Goal: Task Accomplishment & Management: Use online tool/utility

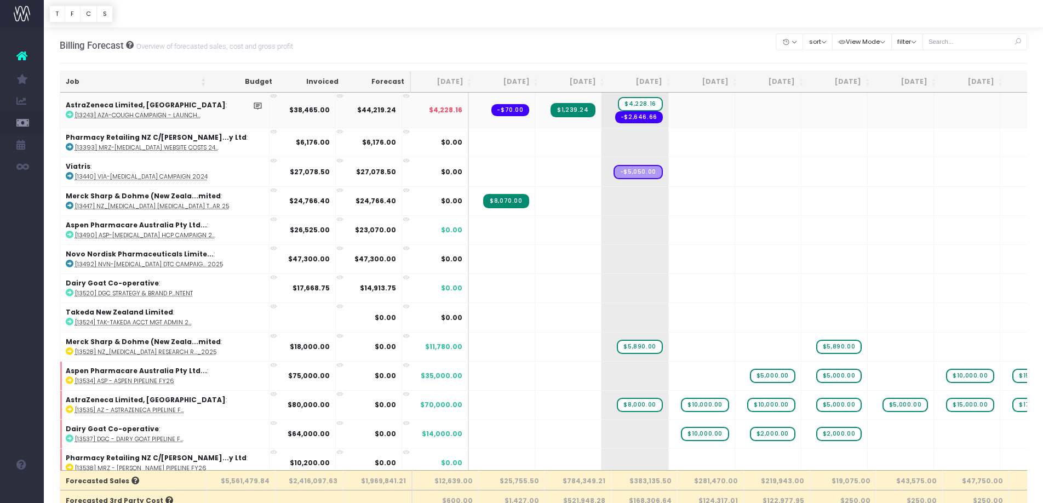
drag, startPoint x: 152, startPoint y: 106, endPoint x: 151, endPoint y: 96, distance: 9.3
click at [152, 104] on strong "AstraZeneca Limited, [GEOGRAPHIC_DATA]" at bounding box center [146, 104] width 160 height 9
click at [149, 80] on th "Job" at bounding box center [135, 81] width 151 height 21
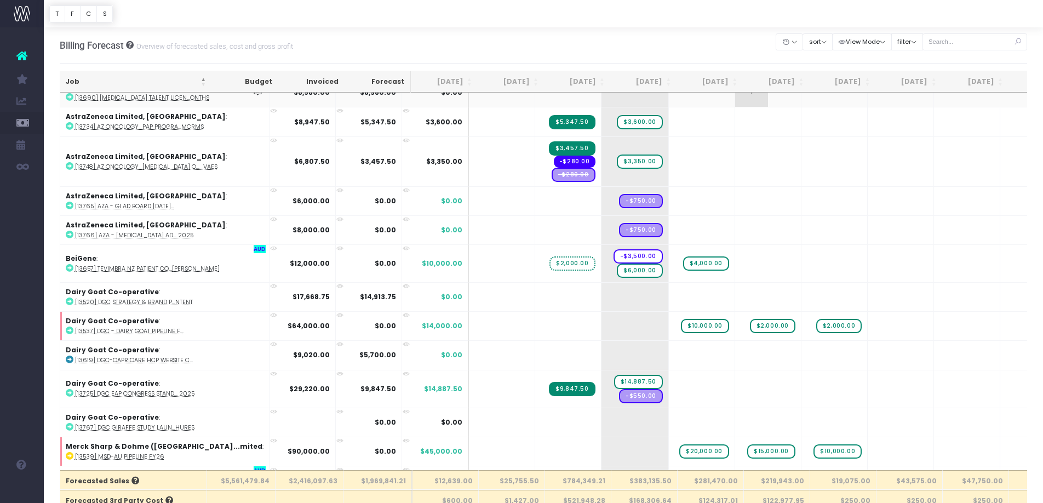
scroll to position [201, 0]
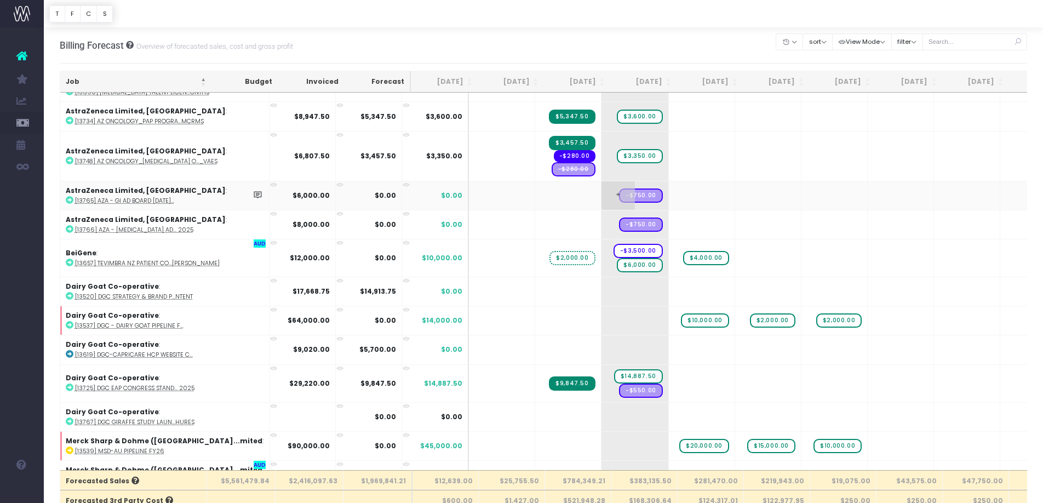
click at [602, 201] on span "+" at bounding box center [618, 195] width 33 height 28
drag, startPoint x: 563, startPoint y: 201, endPoint x: 558, endPoint y: 229, distance: 27.8
click at [0, 0] on span "+" at bounding box center [0, 0] width 0 height 0
click at [553, 230] on body "Oh my... this is bad. [PERSON_NAME] wasn't able to load this page. Please conta…" at bounding box center [521, 251] width 1043 height 503
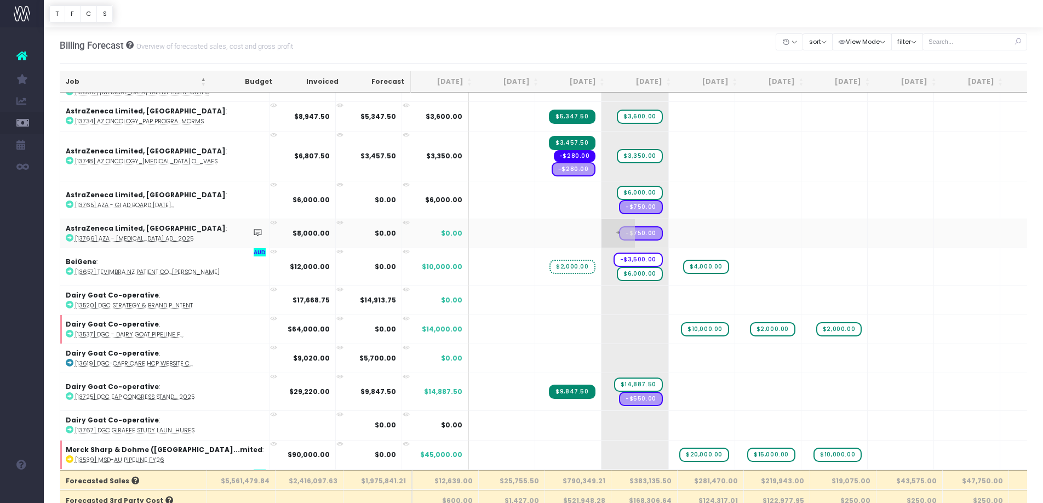
click at [602, 229] on span "+" at bounding box center [618, 233] width 33 height 28
click at [563, 309] on body "Oh my... this is bad. [PERSON_NAME] wasn't able to load this page. Please conta…" at bounding box center [521, 251] width 1043 height 503
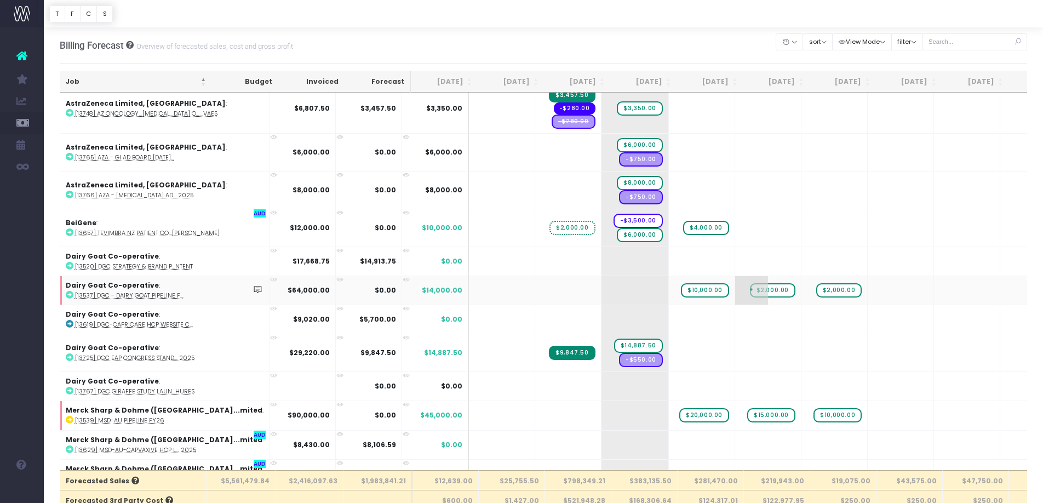
scroll to position [252, 0]
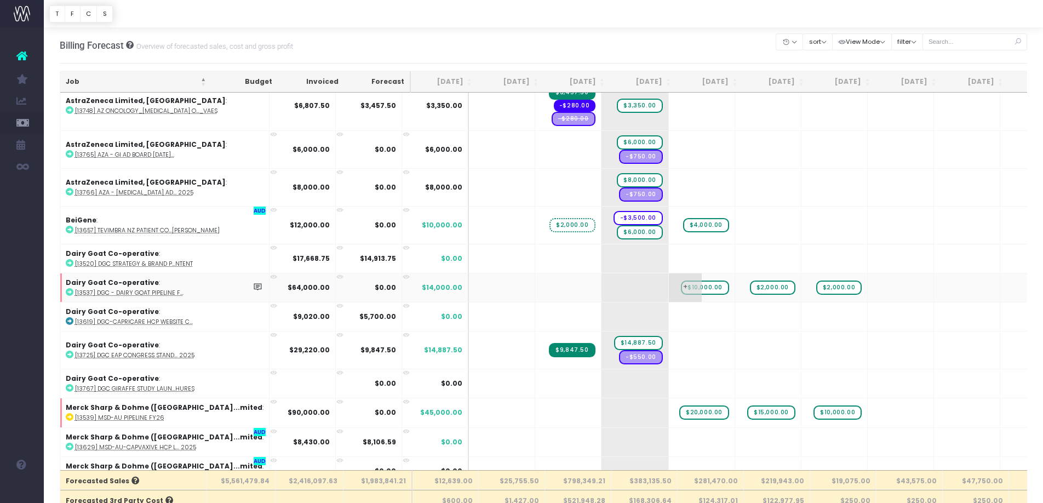
click at [681, 290] on span "$10,000.00" at bounding box center [705, 288] width 48 height 14
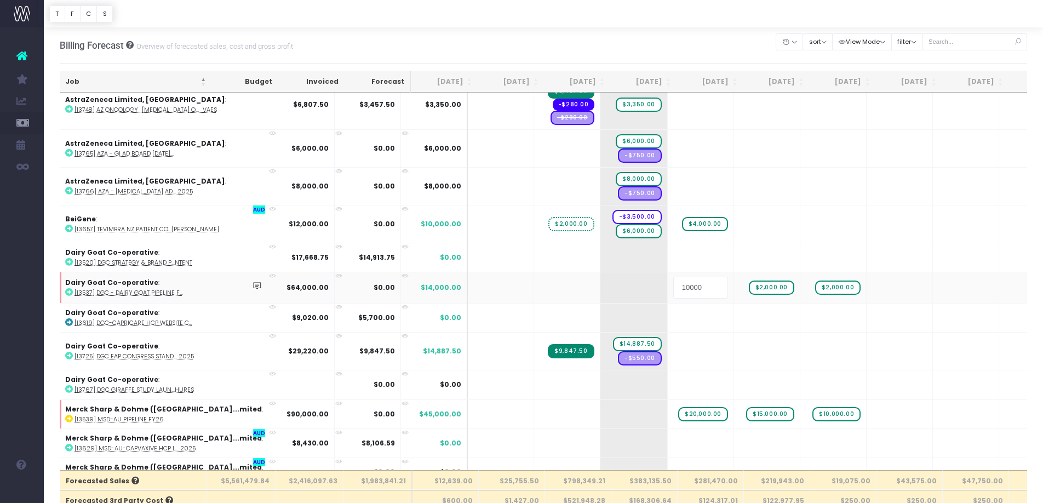
scroll to position [0, 1]
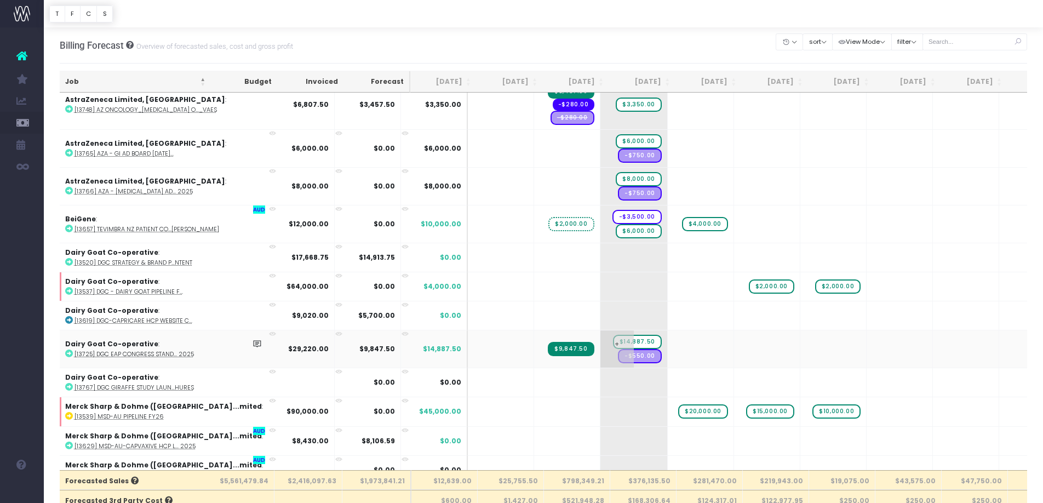
click at [613, 342] on span "$14,887.50" at bounding box center [637, 342] width 49 height 14
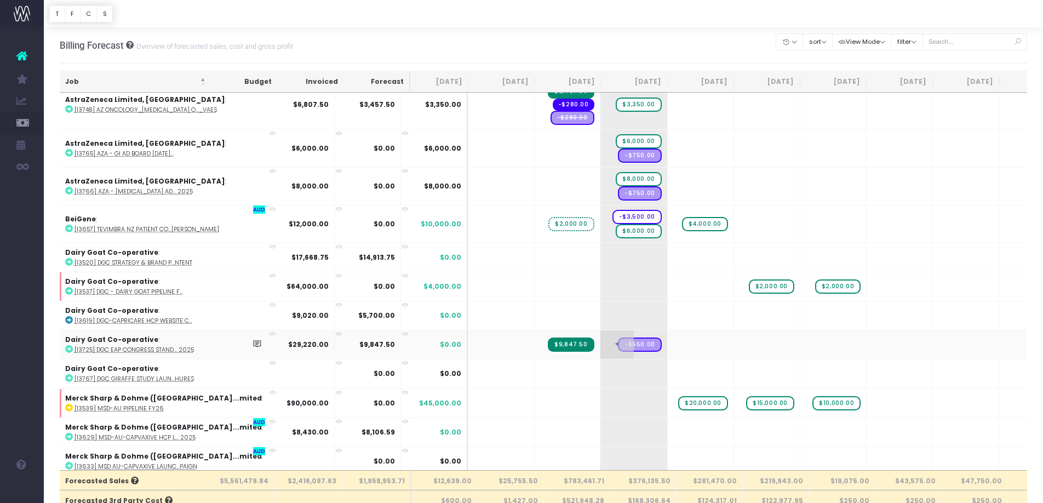
click at [601, 349] on span "+" at bounding box center [617, 344] width 33 height 28
drag, startPoint x: 553, startPoint y: 349, endPoint x: 619, endPoint y: 435, distance: 108.0
click at [0, 0] on span "+" at bounding box center [0, 0] width 0 height 0
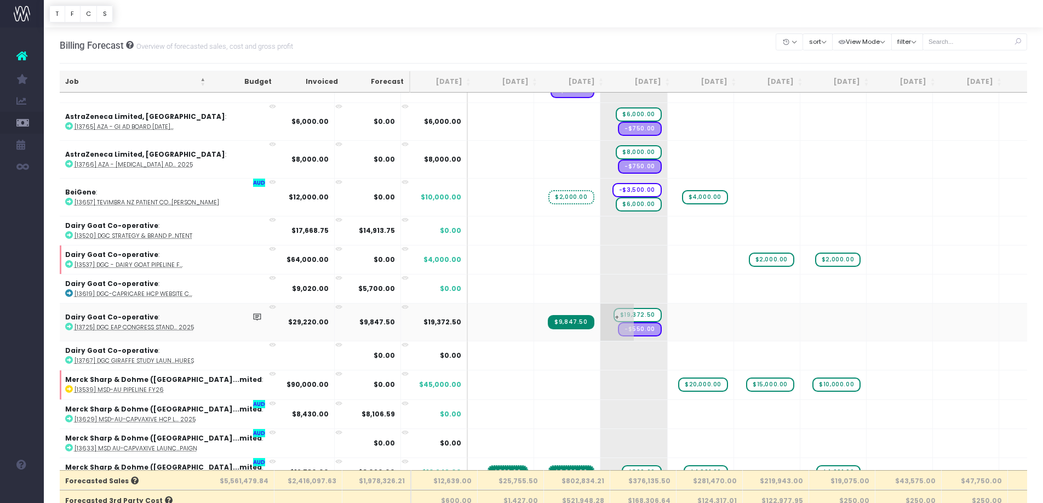
scroll to position [278, 1]
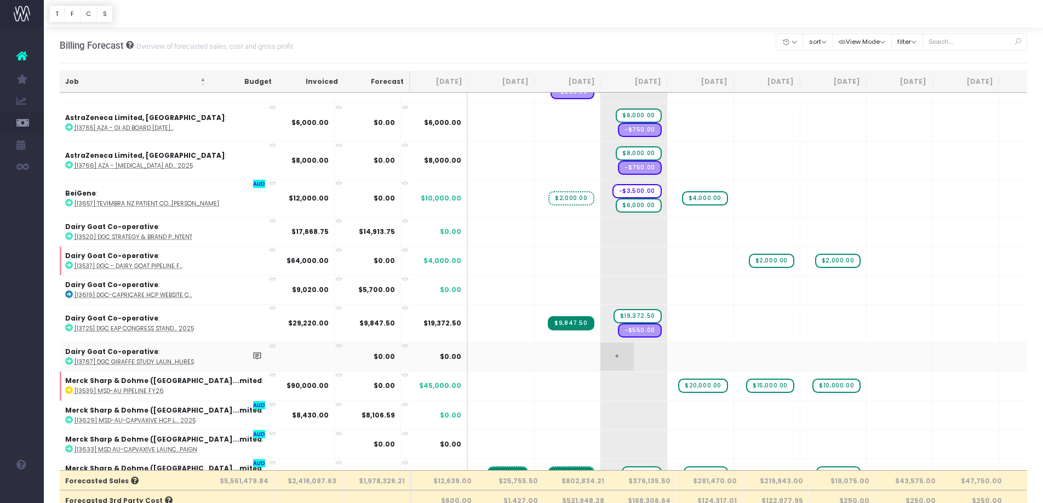
click at [601, 357] on span "+" at bounding box center [617, 356] width 33 height 28
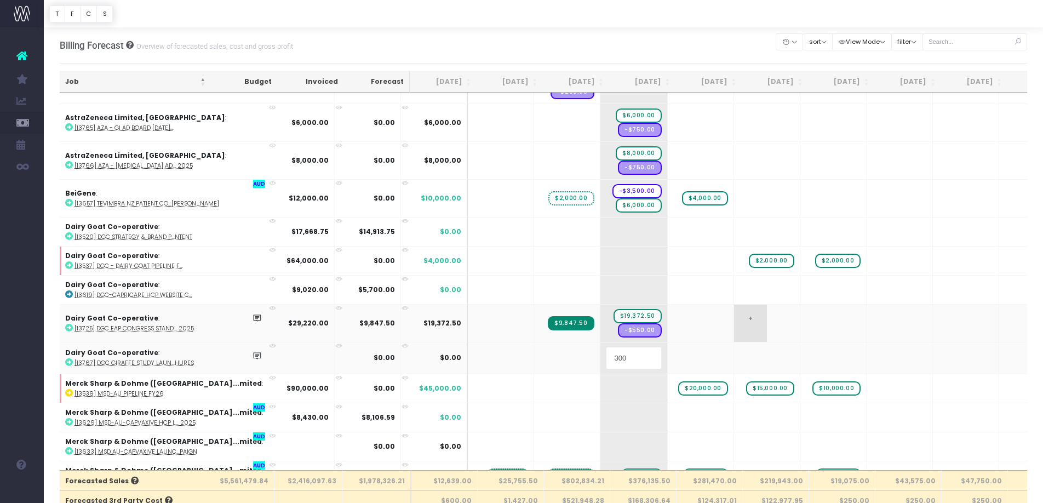
type input "3000"
click at [622, 359] on body "Oh my... this is bad. [PERSON_NAME] wasn't able to load this page. Please conta…" at bounding box center [521, 251] width 1043 height 503
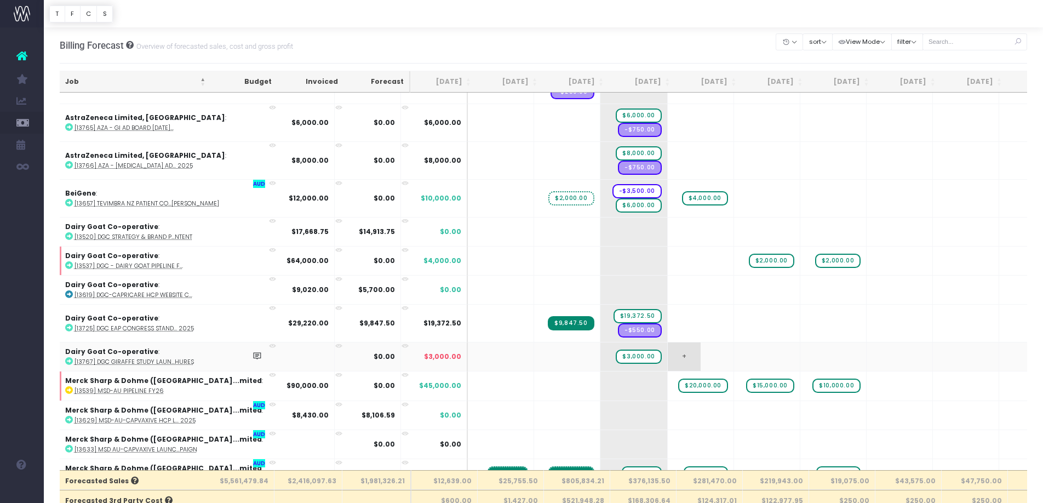
click at [668, 356] on span "+" at bounding box center [684, 356] width 33 height 28
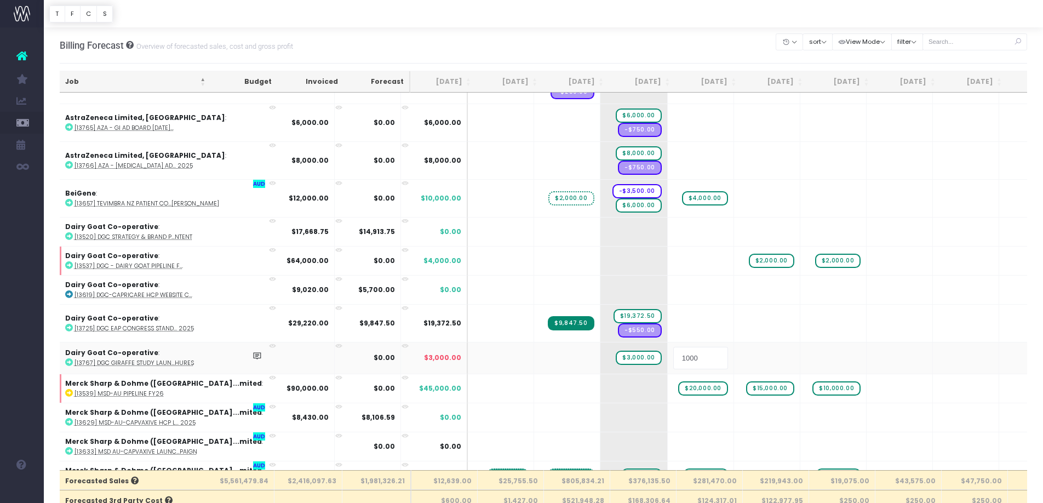
type input "10000"
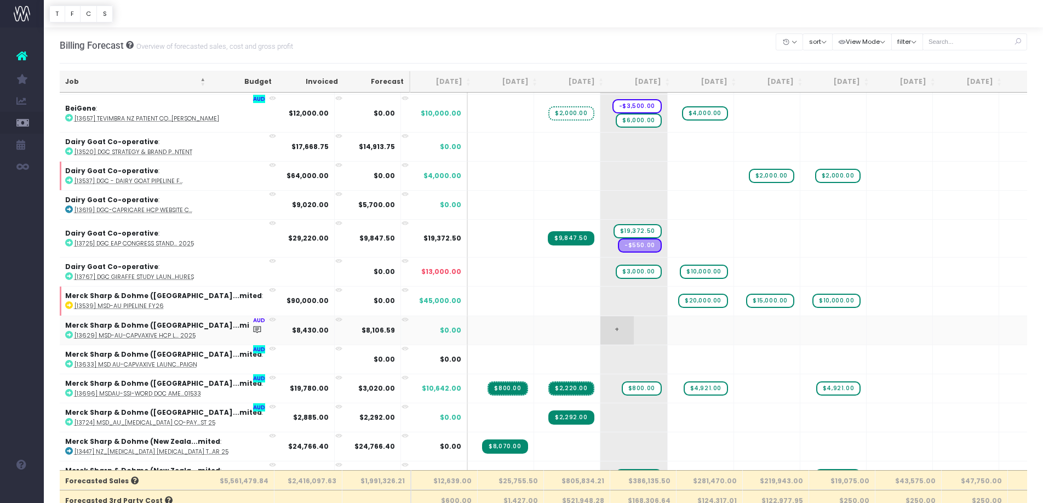
scroll to position [372, 1]
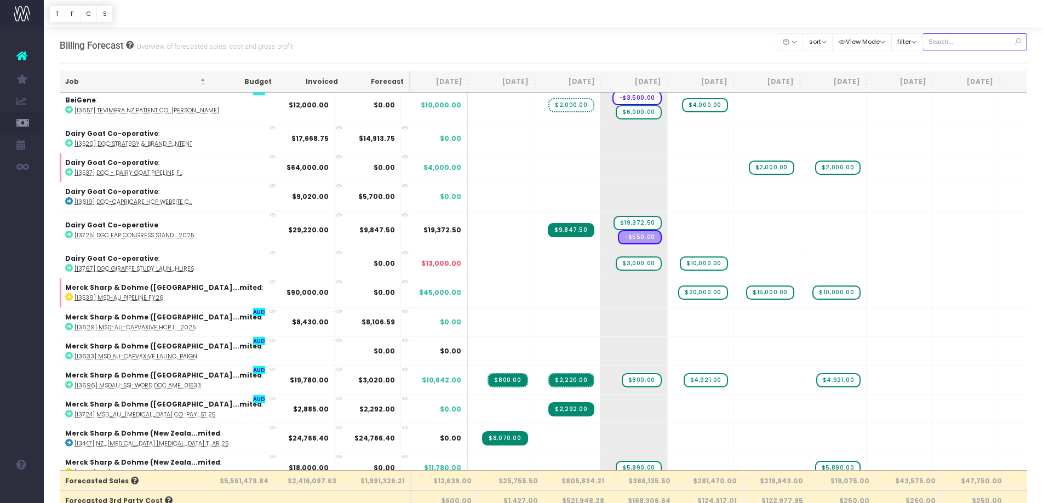
click at [978, 44] on input "text" at bounding box center [975, 41] width 105 height 17
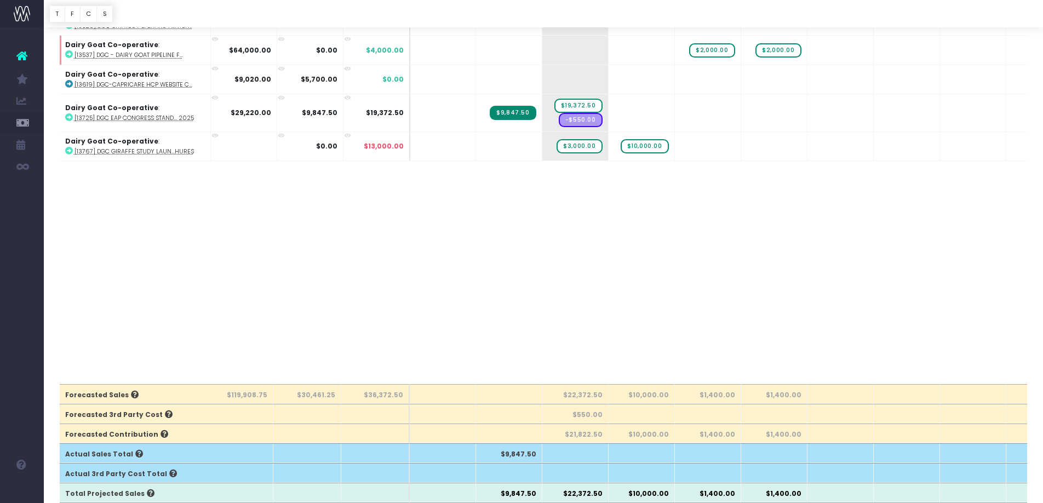
scroll to position [0, 0]
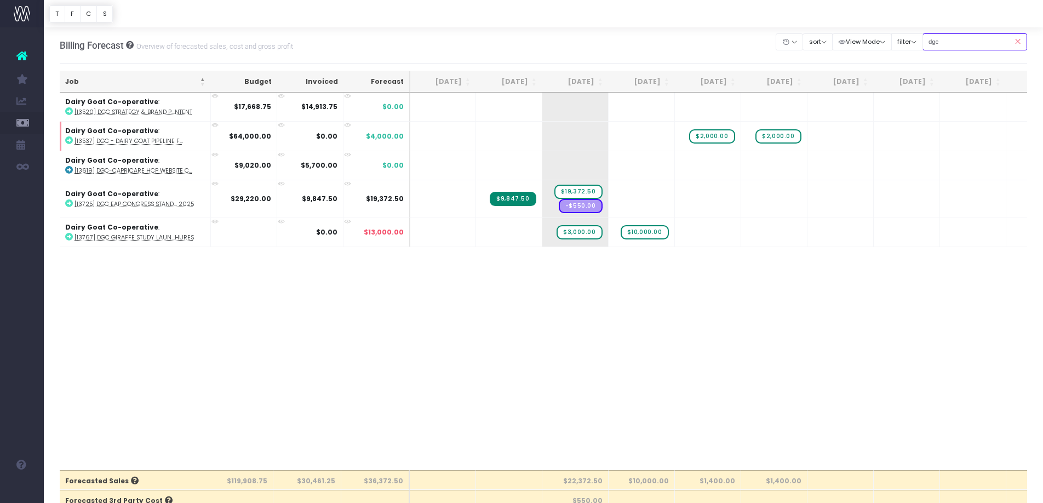
type input "dgc"
drag, startPoint x: 1021, startPoint y: 41, endPoint x: 1035, endPoint y: 76, distance: 37.9
click at [1021, 41] on icon at bounding box center [1017, 42] width 19 height 22
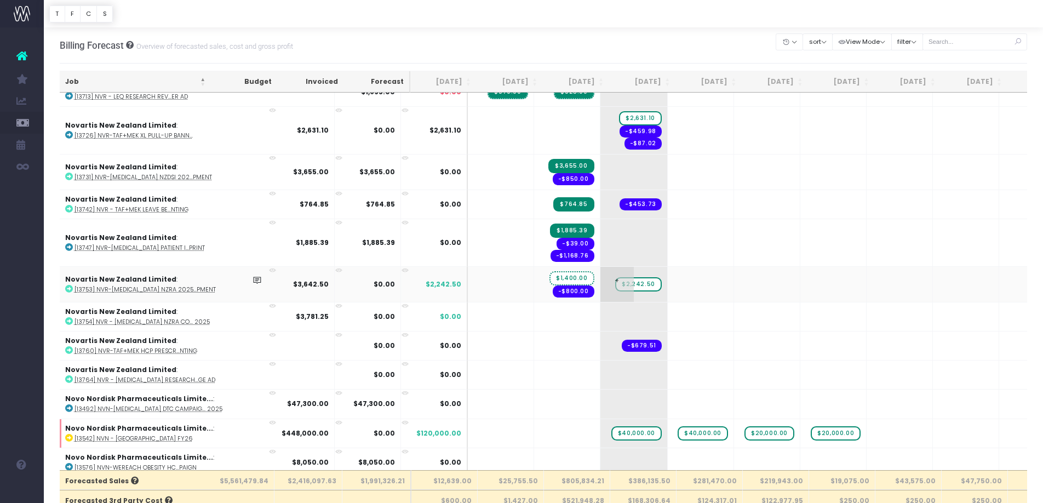
scroll to position [2477, 1]
click at [615, 286] on span "$2,242.50" at bounding box center [638, 285] width 46 height 14
click at [616, 286] on span "$2,242.50" at bounding box center [639, 284] width 46 height 14
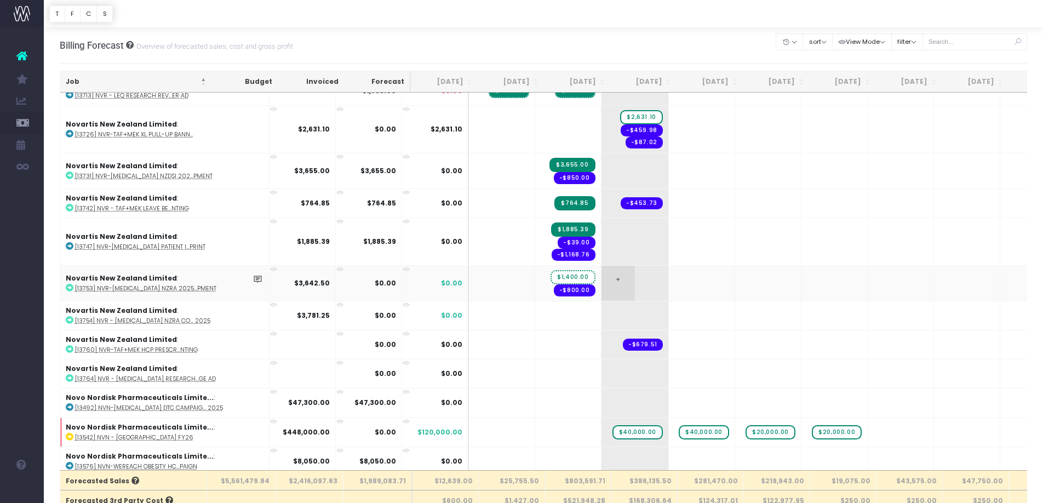
click at [602, 286] on span "+" at bounding box center [618, 283] width 33 height 35
click at [616, 283] on span "$3,642.50" at bounding box center [639, 283] width 46 height 14
type input "2242.5"
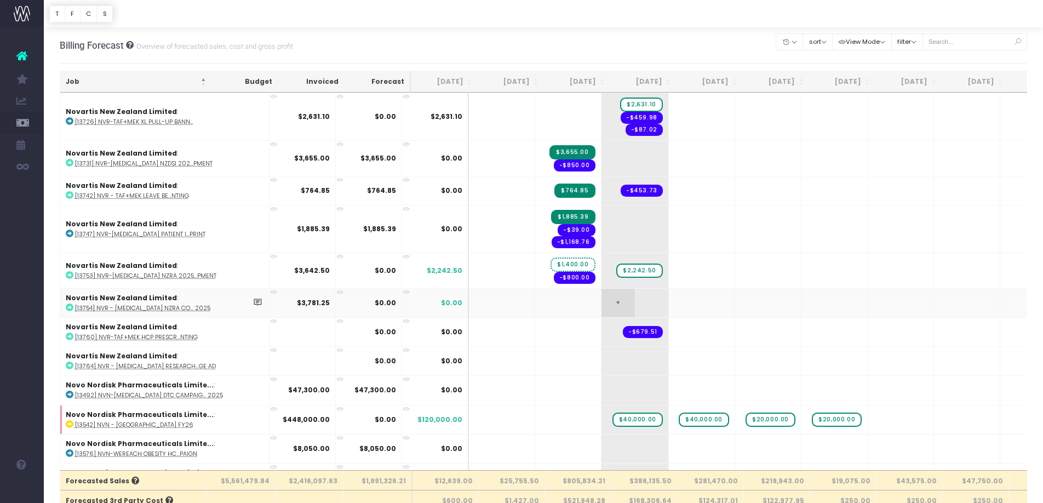
scroll to position [2493, 0]
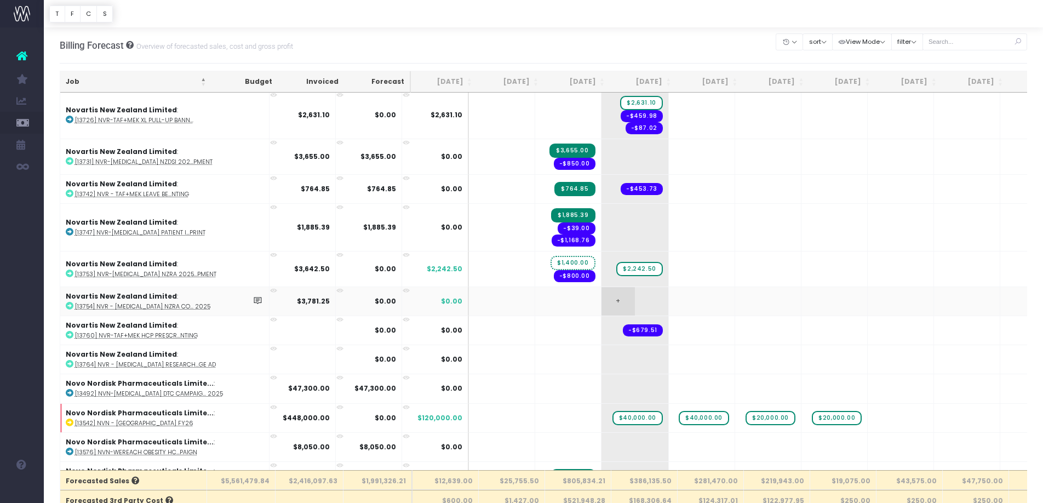
click at [602, 305] on span "+" at bounding box center [618, 301] width 33 height 28
click at [151, 306] on abbr "[13754] NVR - [MEDICAL_DATA] NZRA Co... 2025" at bounding box center [142, 306] width 135 height 8
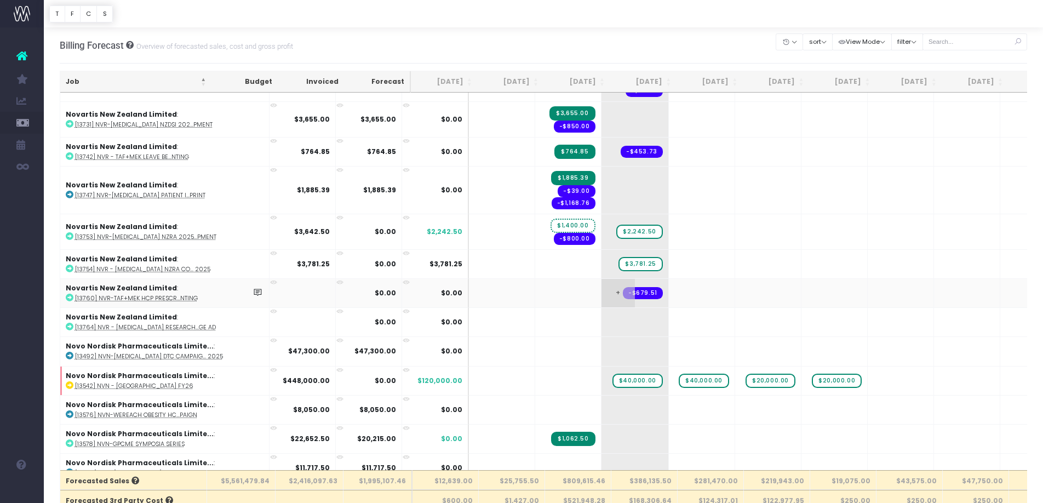
scroll to position [2532, 0]
click at [142, 299] on abbr "[13760] NVR-TAF+MEK HCP Prescr...nting" at bounding box center [136, 297] width 123 height 8
click at [602, 293] on span "+" at bounding box center [618, 292] width 33 height 28
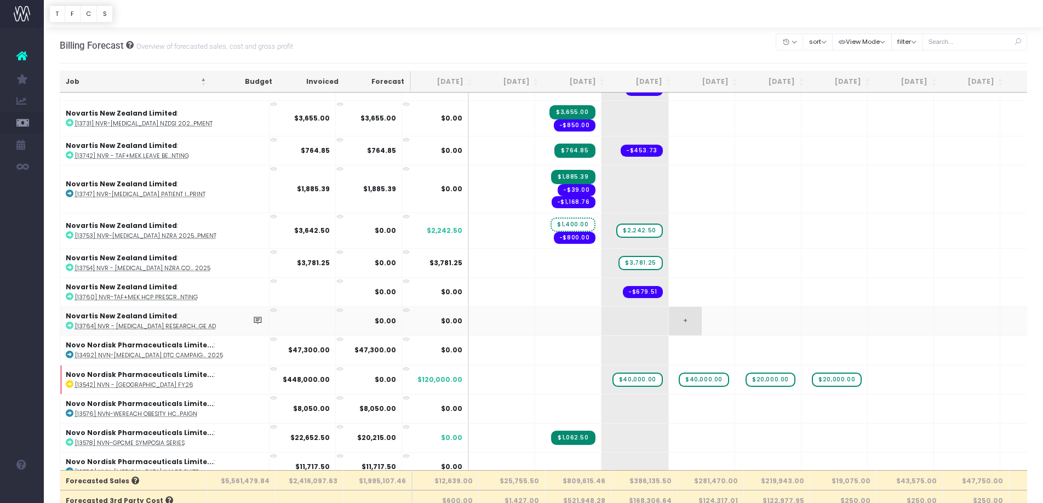
drag, startPoint x: 564, startPoint y: 293, endPoint x: 649, endPoint y: 317, distance: 89.0
click at [0, 0] on span "+" at bounding box center [0, 0] width 0 height 0
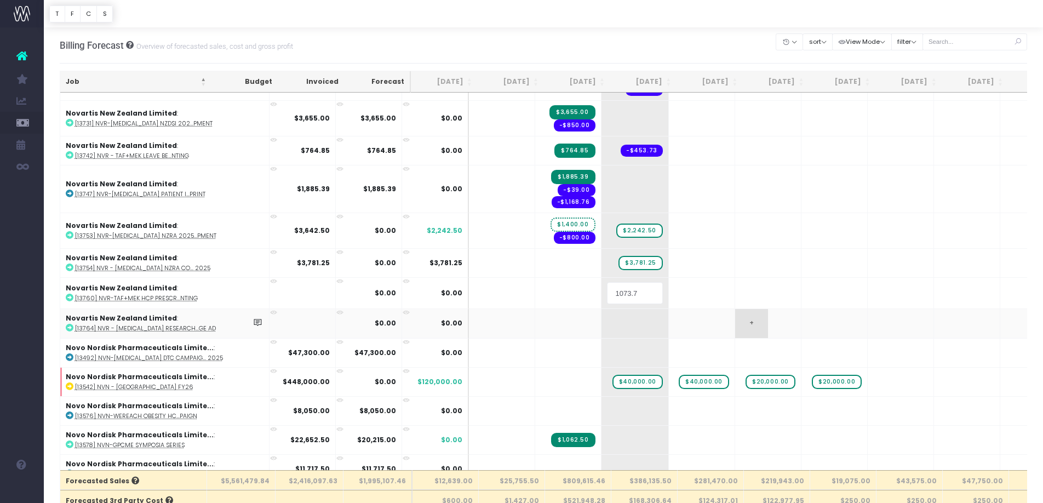
type input "1073.76"
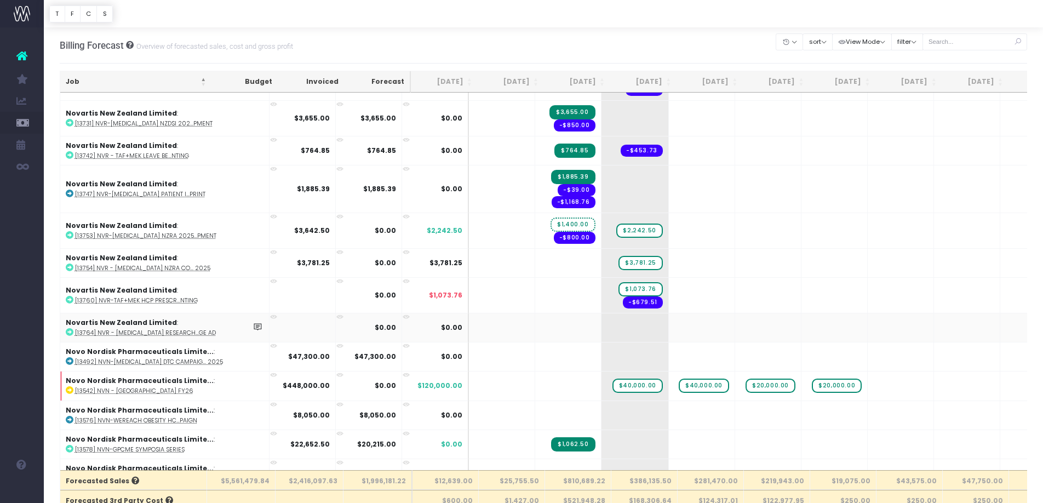
click at [130, 335] on abbr "[13764] NVR - [MEDICAL_DATA] Research...ge ad" at bounding box center [145, 333] width 141 height 8
click at [602, 331] on span "+" at bounding box center [618, 327] width 33 height 28
drag, startPoint x: 561, startPoint y: 331, endPoint x: 693, endPoint y: 332, distance: 131.5
click at [0, 0] on span "+" at bounding box center [0, 0] width 0 height 0
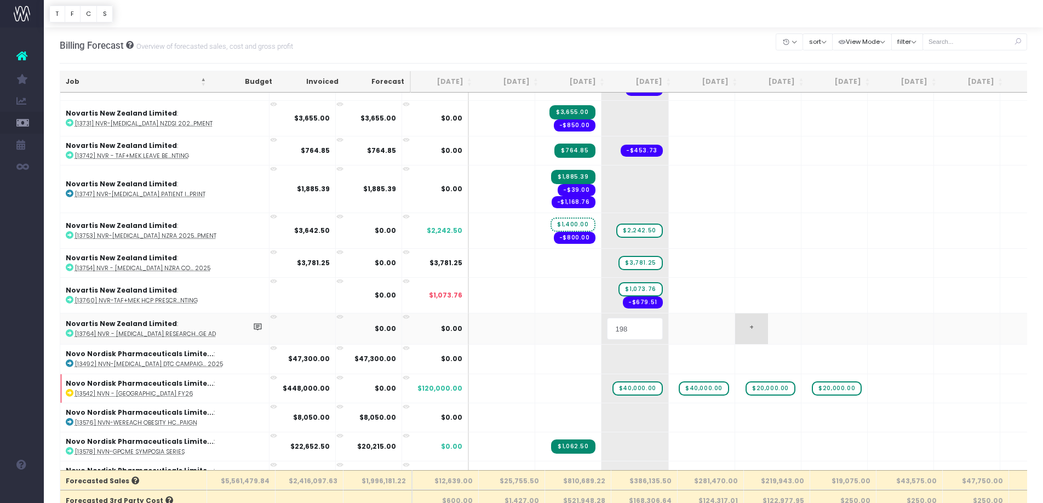
type input "1983"
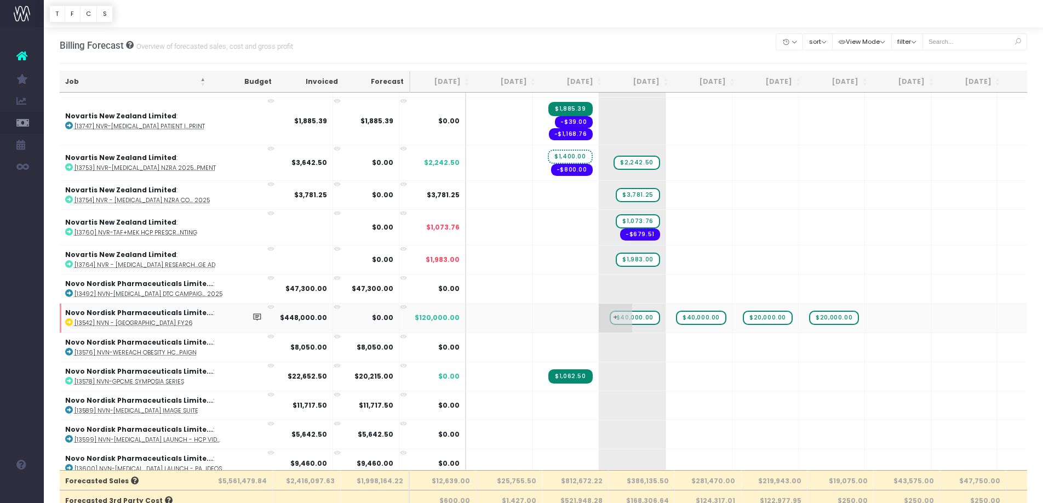
scroll to position [0, 0]
click at [613, 319] on span "$40,000.00" at bounding box center [638, 318] width 50 height 14
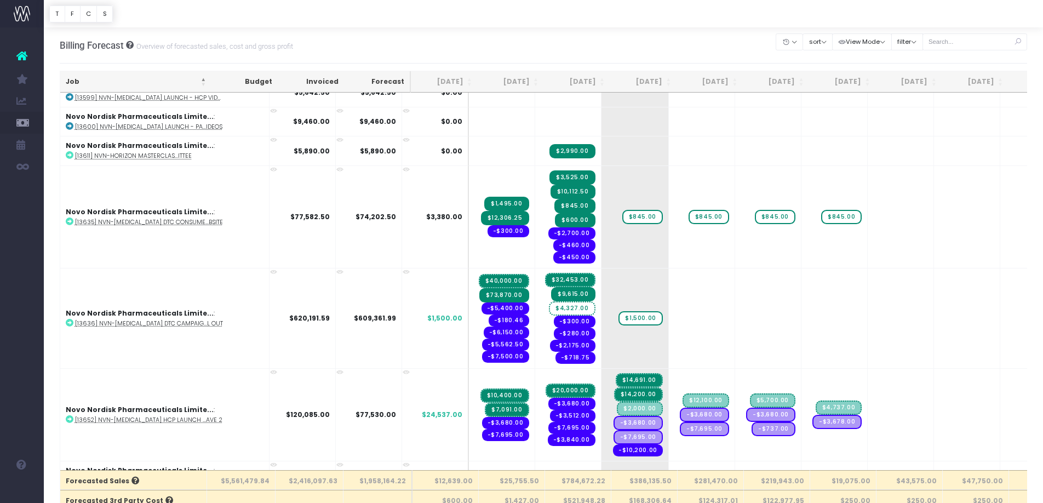
scroll to position [3035, 0]
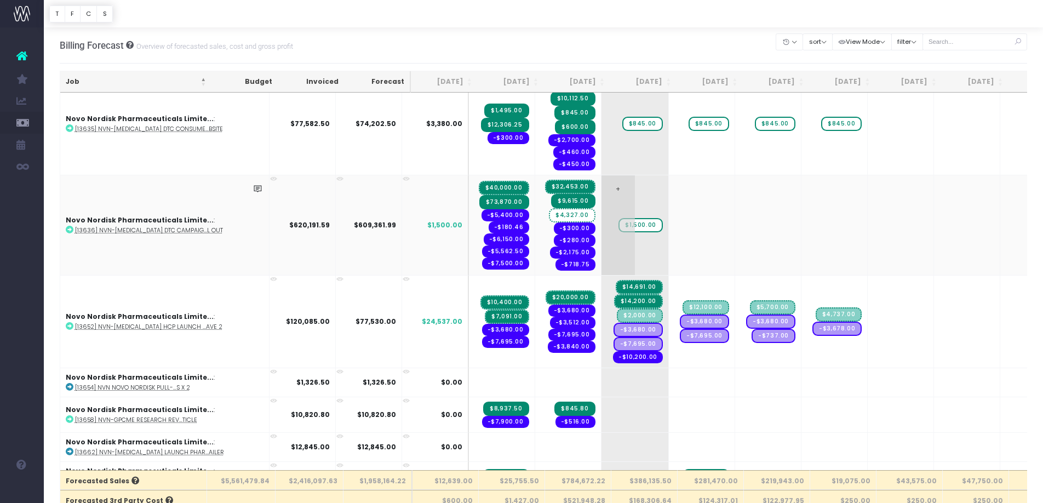
click at [619, 225] on span "$1,500.00" at bounding box center [641, 225] width 44 height 14
click at [602, 220] on span "+" at bounding box center [618, 225] width 33 height 100
type input "6500"
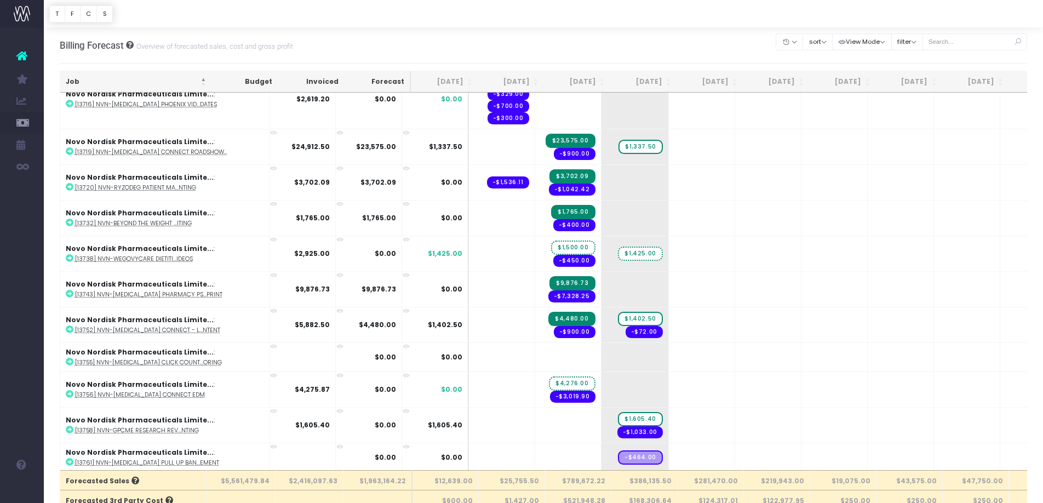
scroll to position [4211, 0]
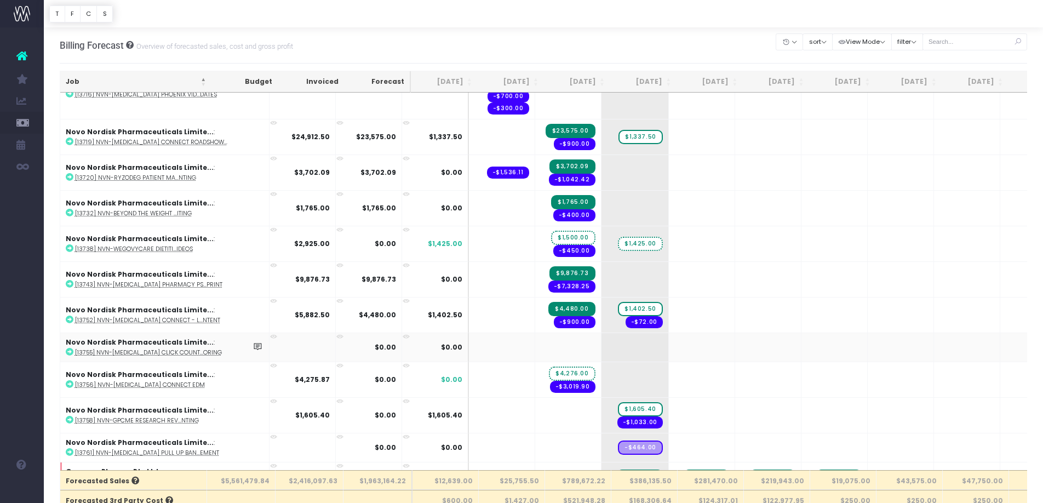
click at [173, 355] on abbr "[13755] NVN-[MEDICAL_DATA] Click Count...oring" at bounding box center [148, 353] width 147 height 8
click at [602, 349] on span "+" at bounding box center [618, 347] width 33 height 28
drag, startPoint x: 573, startPoint y: 349, endPoint x: 750, endPoint y: 364, distance: 178.2
click at [0, 0] on span "+" at bounding box center [0, 0] width 0 height 0
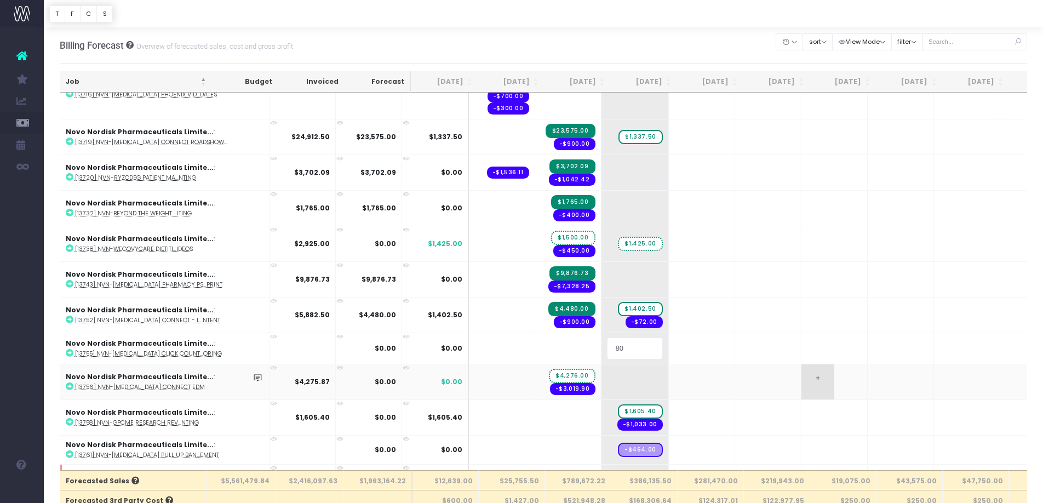
type input "800"
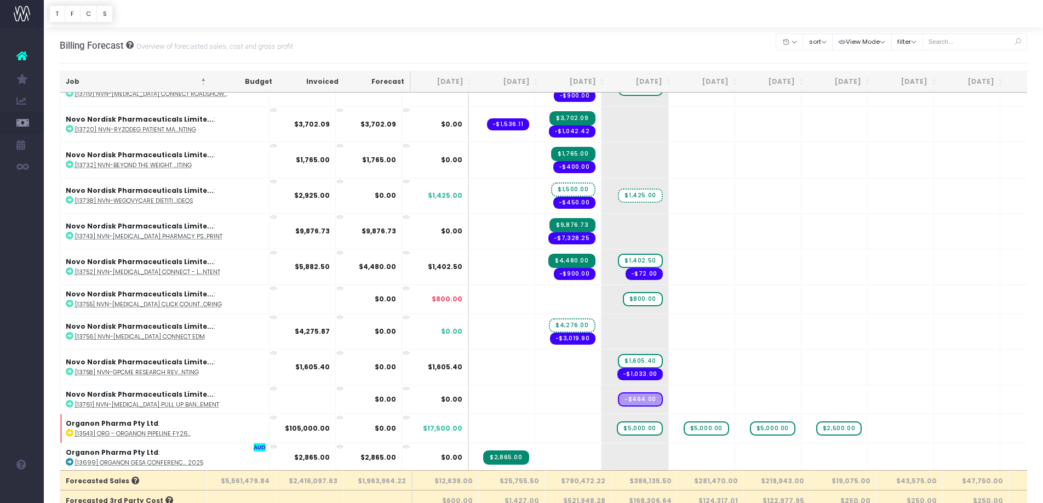
scroll to position [4262, 0]
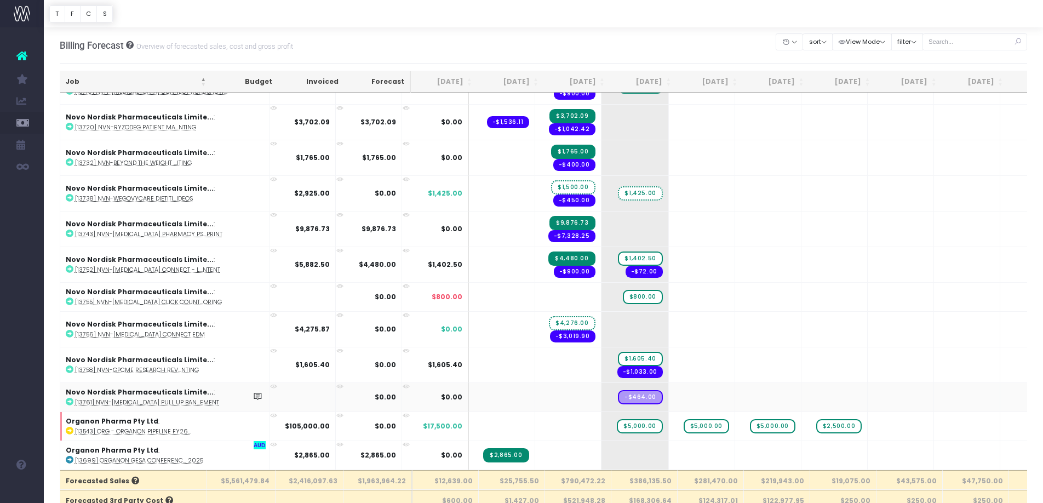
click at [160, 404] on abbr "[13761] NVN-[MEDICAL_DATA] Pull Up Ban...ement" at bounding box center [147, 402] width 144 height 8
click at [602, 396] on span "+" at bounding box center [618, 398] width 33 height 28
drag, startPoint x: 557, startPoint y: 396, endPoint x: 1031, endPoint y: 447, distance: 476.1
click at [0, 0] on span "+" at bounding box center [0, 0] width 0 height 0
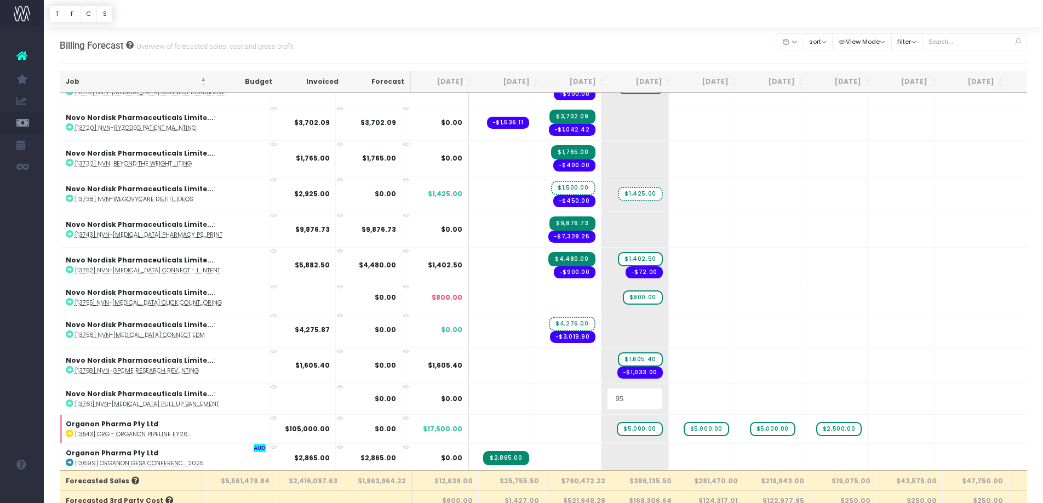
type input "953"
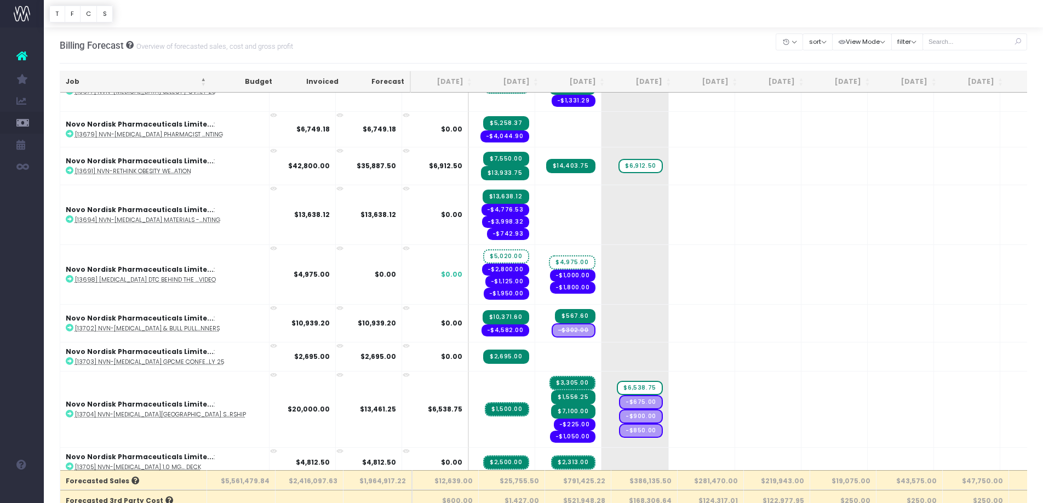
scroll to position [3660, 0]
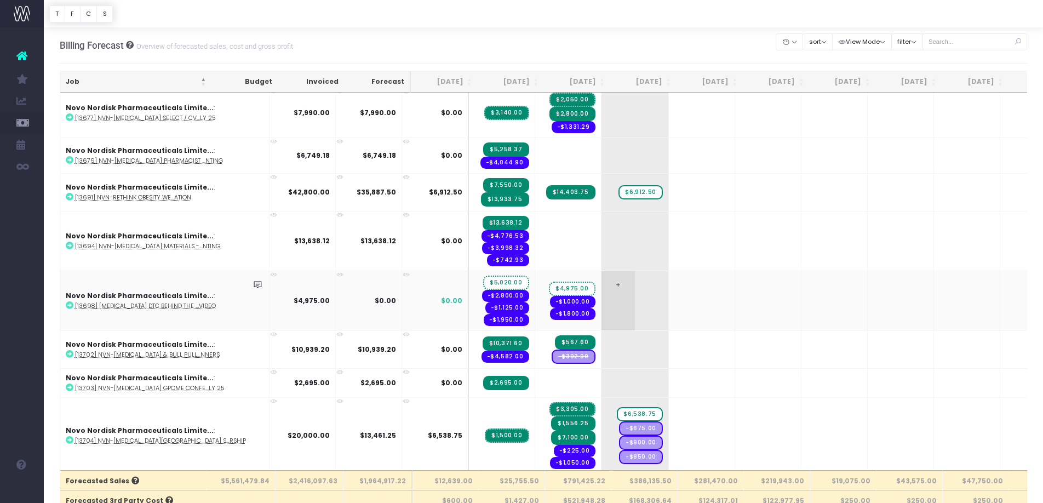
click at [602, 296] on span "+" at bounding box center [618, 300] width 33 height 59
type input "10000"
click at [615, 301] on span "$10,000.00" at bounding box center [639, 301] width 48 height 14
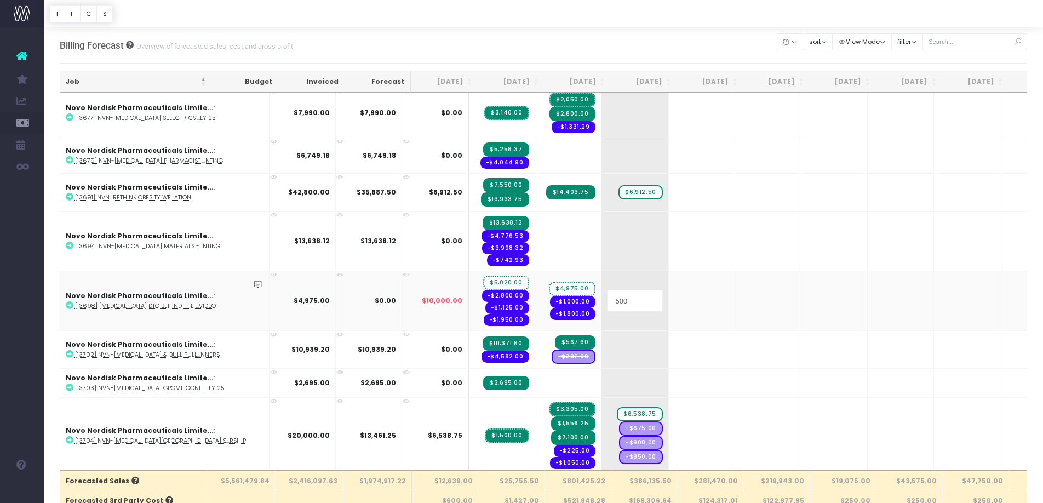
type input "5000"
click at [669, 302] on span "+" at bounding box center [685, 300] width 33 height 59
type input "5000"
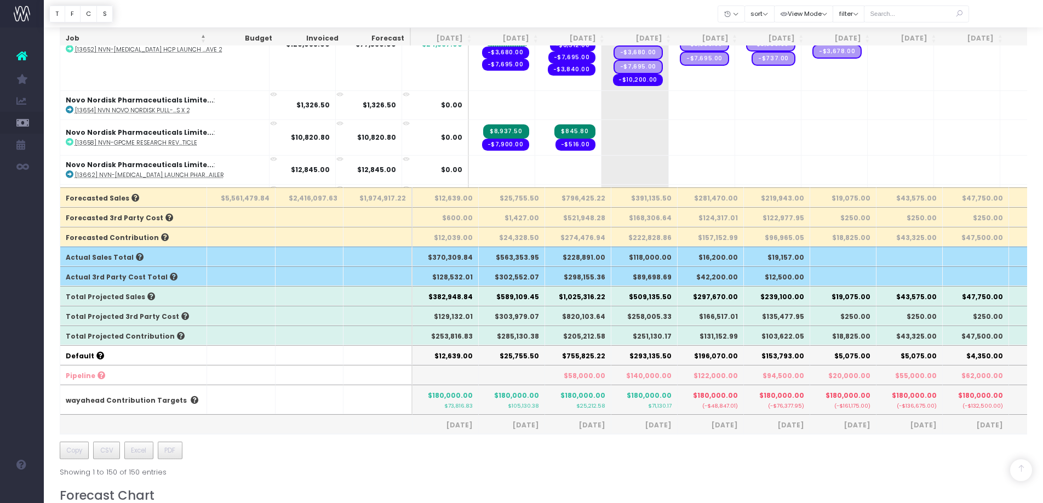
scroll to position [326, 0]
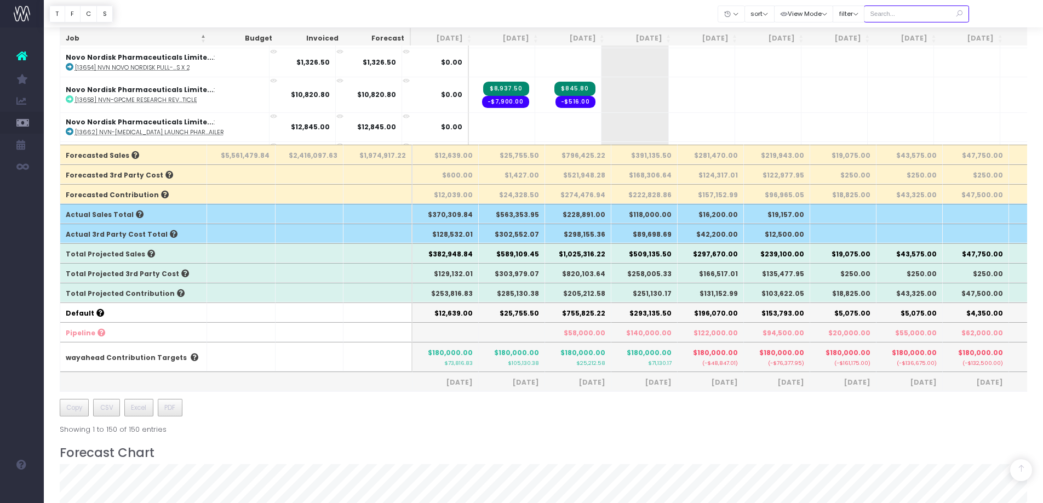
click at [921, 14] on input "text" at bounding box center [916, 13] width 105 height 17
type input "novo"
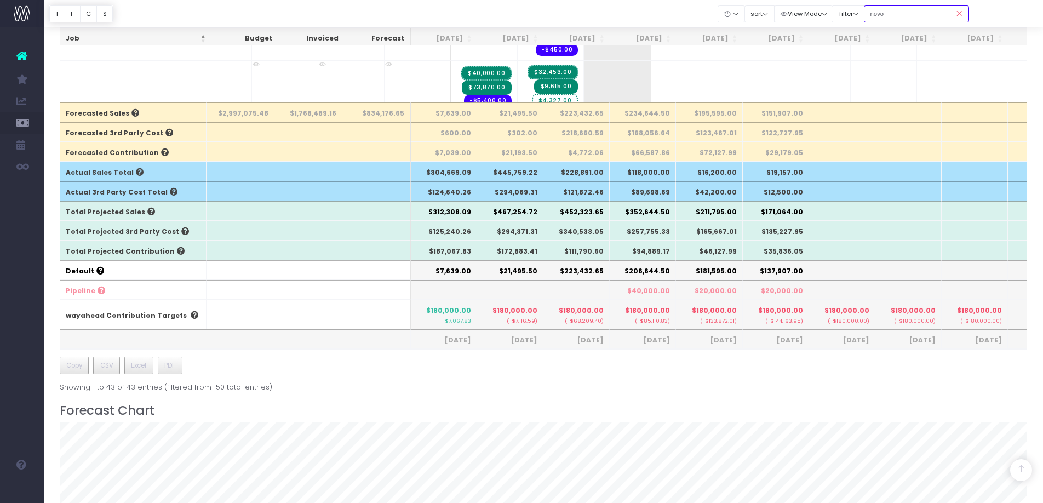
scroll to position [360, 0]
